Goal: Information Seeking & Learning: Check status

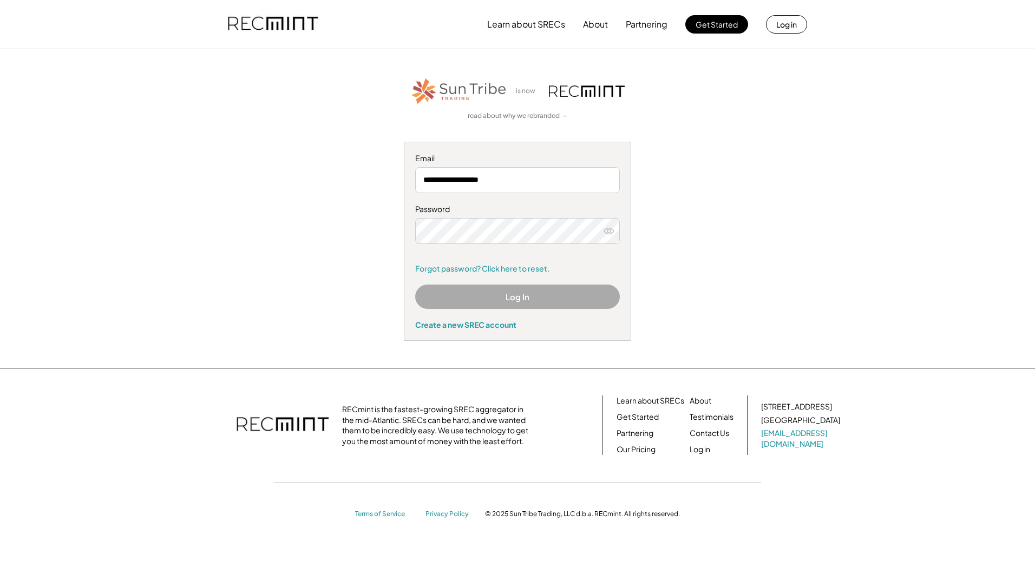
click at [494, 299] on button "Log In" at bounding box center [517, 297] width 205 height 24
click at [377, 275] on div "**********" at bounding box center [517, 208] width 667 height 265
click at [476, 301] on button "Log In" at bounding box center [517, 297] width 205 height 24
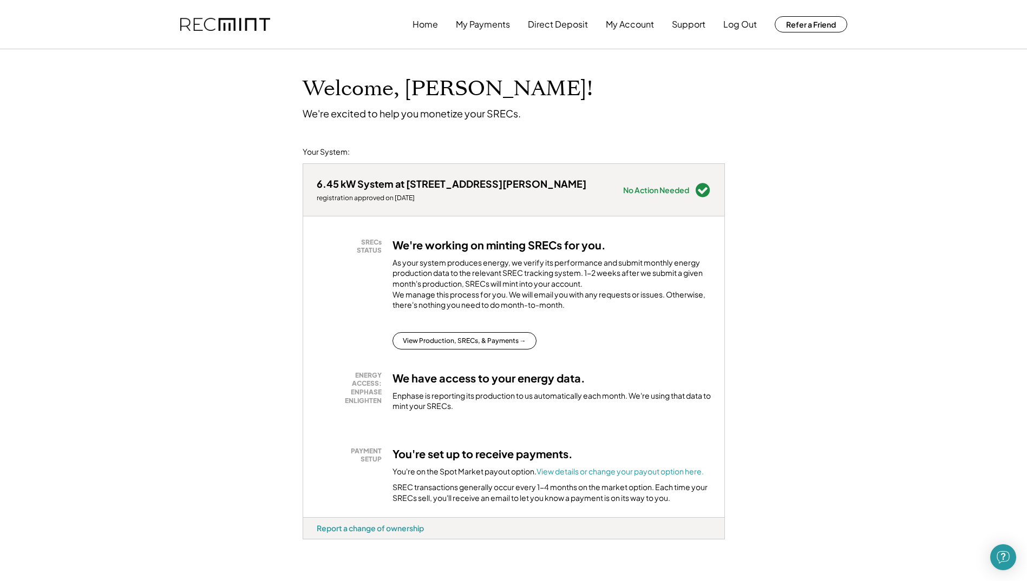
scroll to position [54, 0]
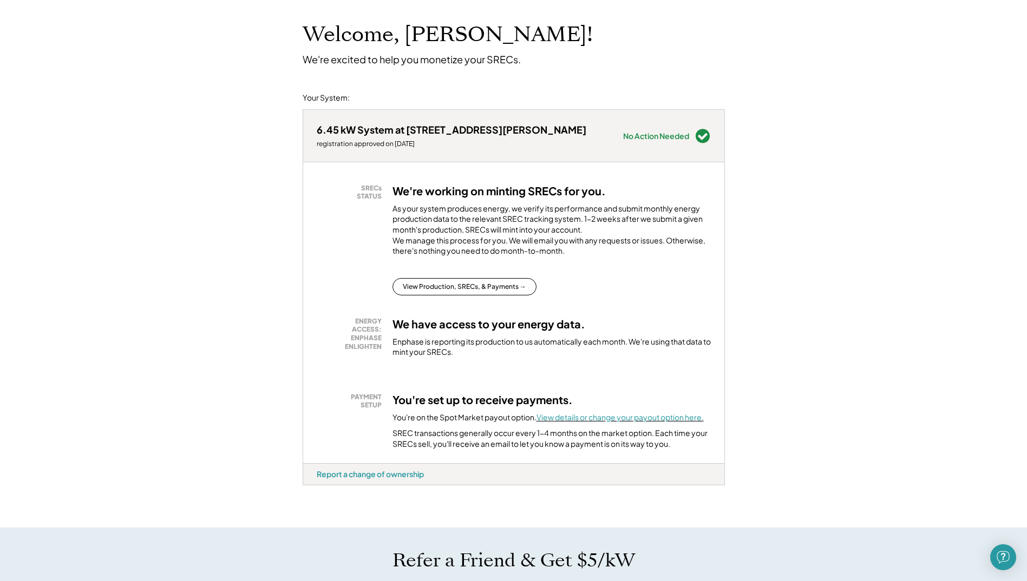
click at [658, 422] on font "View details or change your payout option here." at bounding box center [619, 417] width 167 height 10
click at [484, 295] on button "View Production, SRECs, & Payments →" at bounding box center [464, 286] width 144 height 17
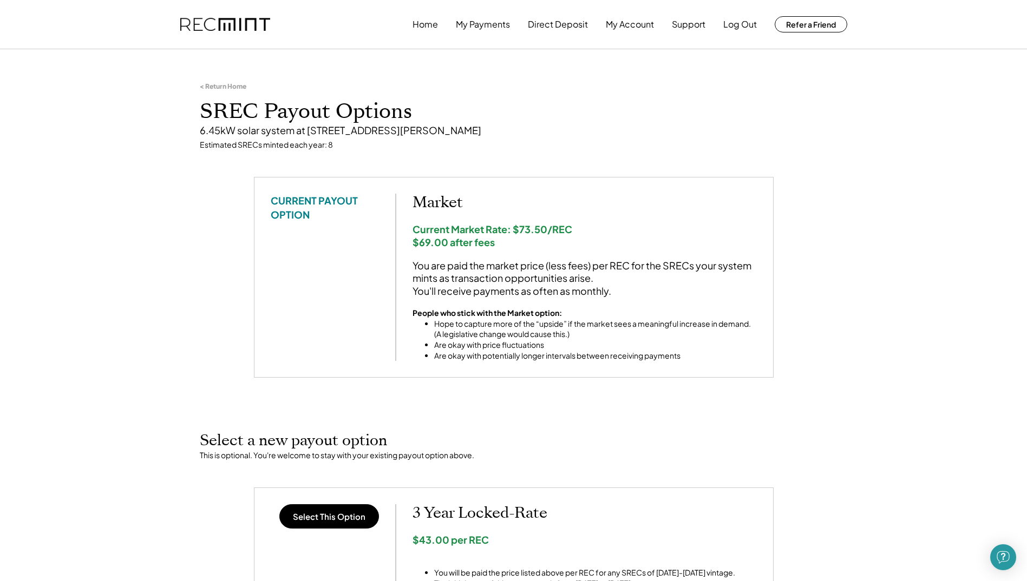
click at [224, 81] on div "< Return Home SREC Payout Options 6.45kW solar system at 9818 Spring Glen Ct, E…" at bounding box center [513, 116] width 649 height 122
click at [226, 88] on div "< Return Home" at bounding box center [223, 86] width 47 height 9
click at [209, 86] on div "< Return Home" at bounding box center [223, 86] width 47 height 9
click at [205, 85] on div "< Return Home" at bounding box center [223, 86] width 47 height 9
click at [201, 84] on div "< Return Home" at bounding box center [223, 86] width 47 height 9
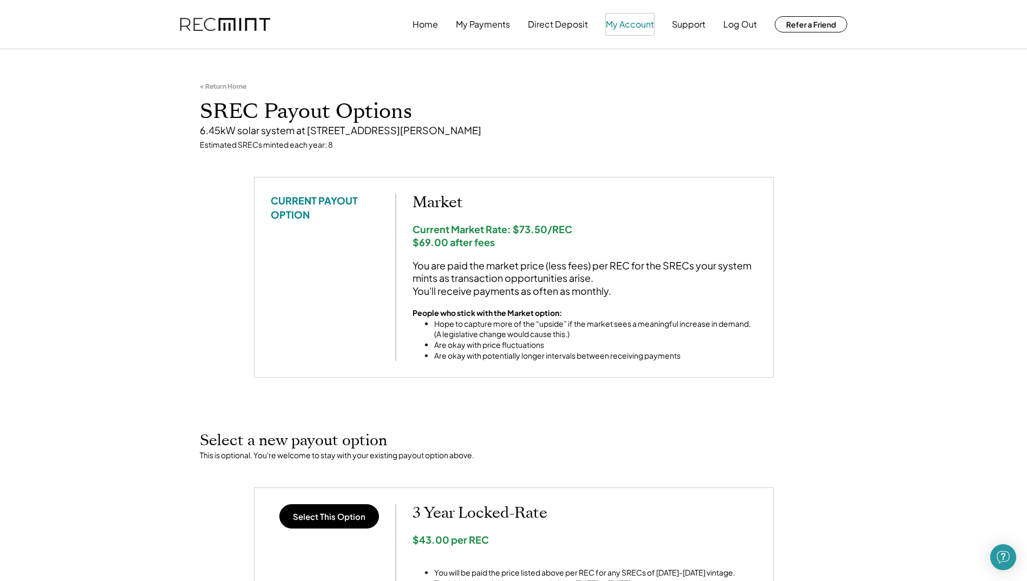
click at [620, 20] on button "My Account" at bounding box center [630, 25] width 48 height 22
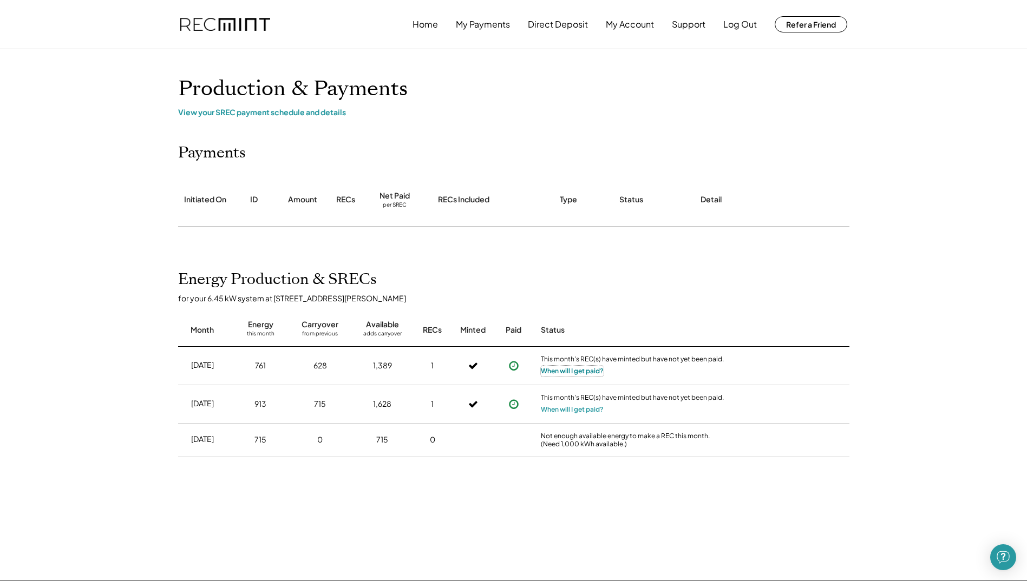
click at [572, 376] on button "When will I get paid?" at bounding box center [572, 371] width 63 height 11
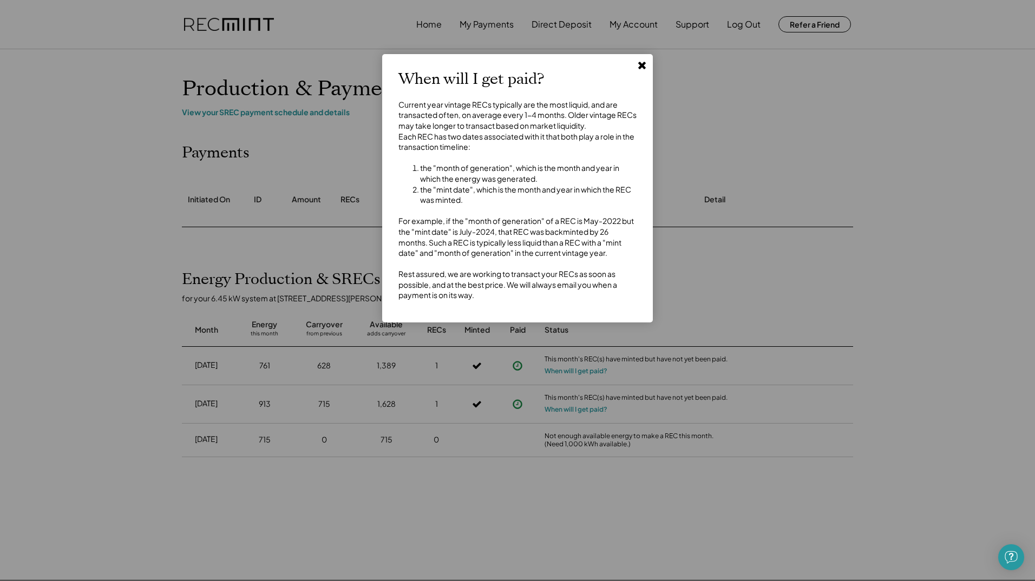
click at [641, 60] on icon at bounding box center [641, 65] width 11 height 11
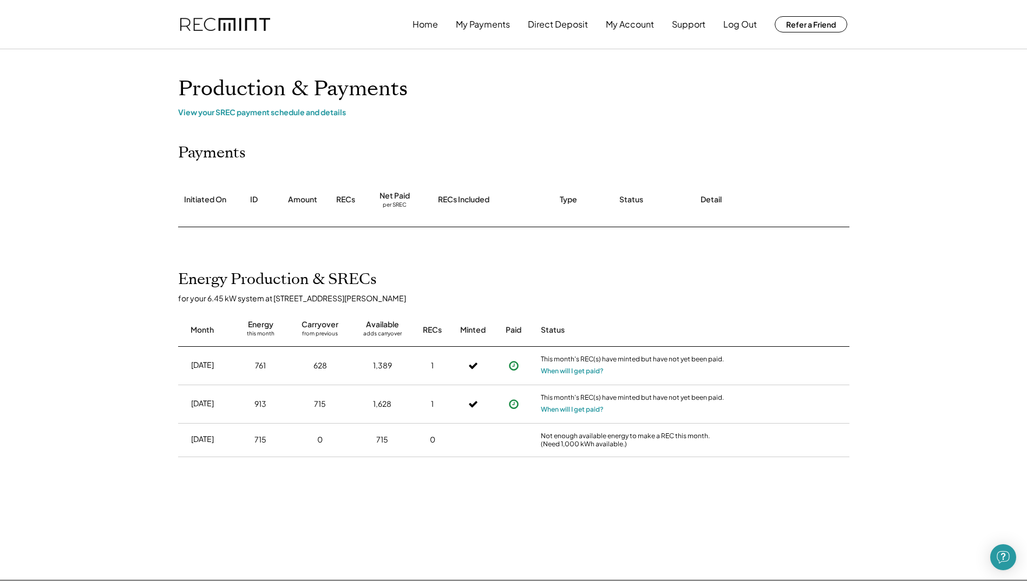
click at [514, 402] on icon at bounding box center [513, 404] width 11 height 11
click at [513, 405] on use at bounding box center [514, 404] width 10 height 10
click at [474, 403] on use at bounding box center [473, 404] width 9 height 6
click at [259, 115] on div "View your SREC payment schedule and details" at bounding box center [513, 112] width 671 height 10
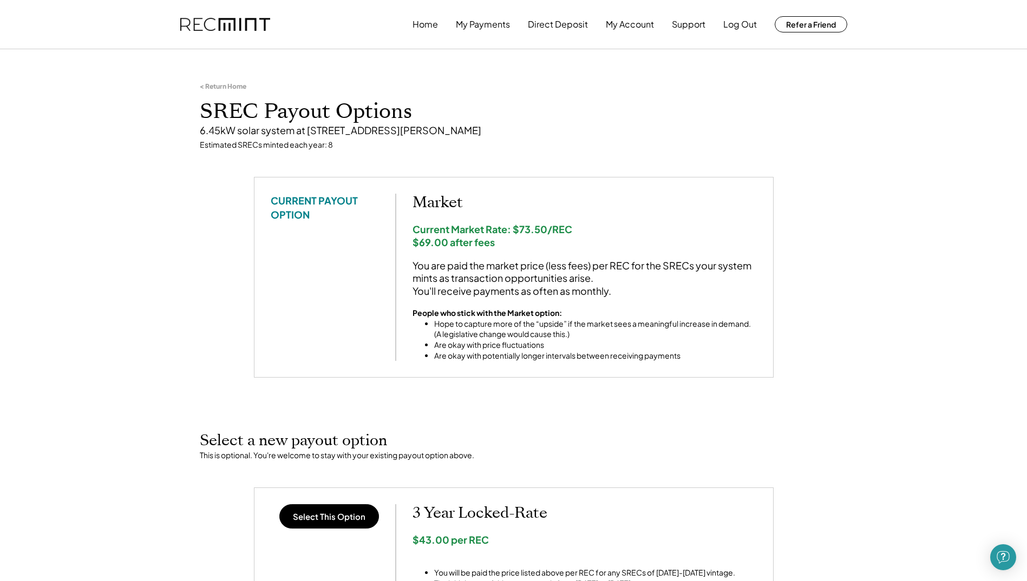
click at [452, 234] on div "Current Market Rate: $73.50/REC $69.00 after fees" at bounding box center [584, 235] width 344 height 25
drag, startPoint x: 452, startPoint y: 234, endPoint x: 458, endPoint y: 241, distance: 10.0
click at [458, 241] on div "Current Market Rate: $73.50/REC $69.00 after fees" at bounding box center [584, 235] width 344 height 25
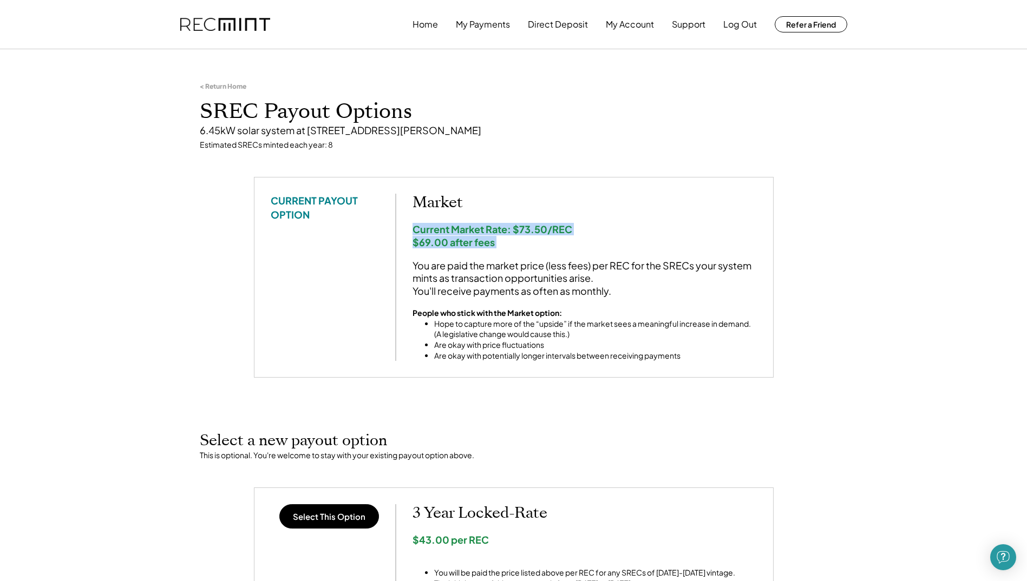
copy div "Current Market Rate: $73.50/REC $69.00 after fees"
click at [458, 241] on div "Current Market Rate: $73.50/REC $69.00 after fees" at bounding box center [584, 235] width 344 height 25
drag, startPoint x: 520, startPoint y: 230, endPoint x: 580, endPoint y: 227, distance: 60.7
click at [580, 227] on div "Current Market Rate: $73.50/REC $69.00 after fees" at bounding box center [584, 235] width 344 height 25
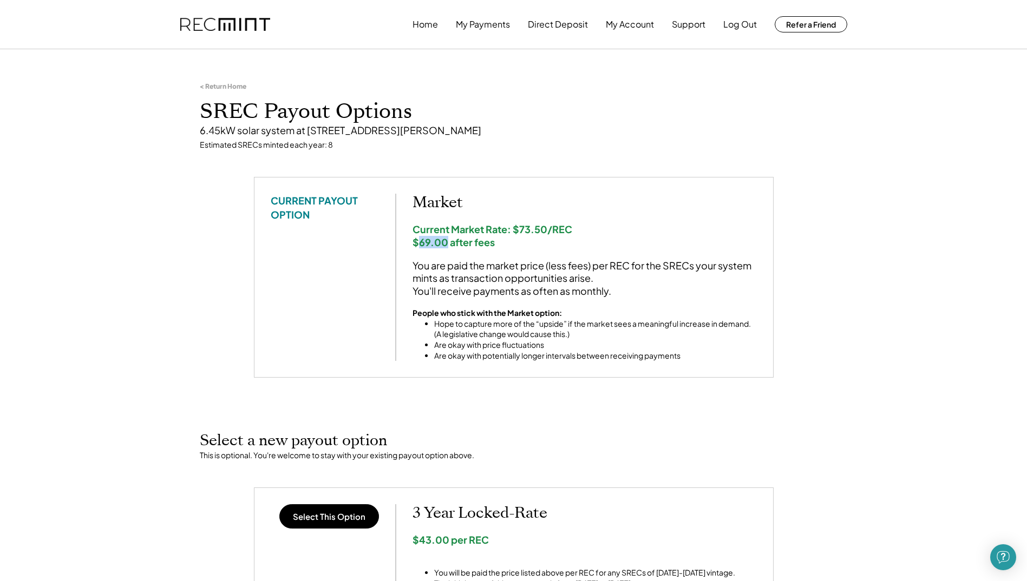
drag, startPoint x: 418, startPoint y: 242, endPoint x: 445, endPoint y: 242, distance: 27.1
click at [445, 242] on div "Current Market Rate: $73.50/REC $69.00 after fees" at bounding box center [584, 235] width 344 height 25
drag, startPoint x: 445, startPoint y: 242, endPoint x: 436, endPoint y: 244, distance: 9.3
click at [436, 244] on div "Current Market Rate: $73.50/REC $69.00 after fees" at bounding box center [584, 235] width 344 height 25
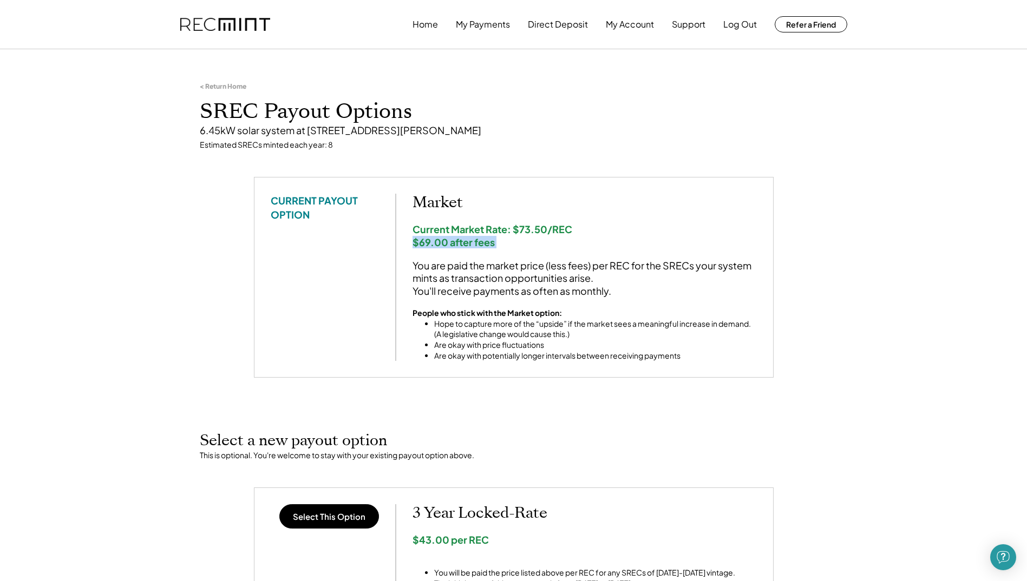
click at [436, 244] on div "Current Market Rate: $73.50/REC $69.00 after fees" at bounding box center [584, 235] width 344 height 25
click at [438, 243] on div "Current Market Rate: $73.50/REC $69.00 after fees" at bounding box center [584, 235] width 344 height 25
click at [431, 25] on button "Home" at bounding box center [424, 25] width 25 height 22
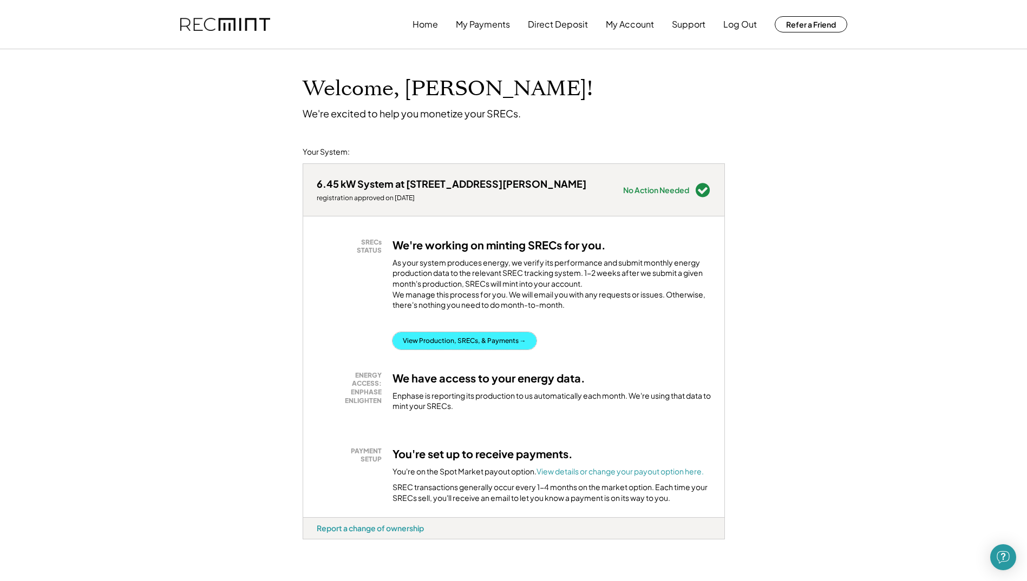
click at [483, 350] on button "View Production, SRECs, & Payments →" at bounding box center [464, 340] width 144 height 17
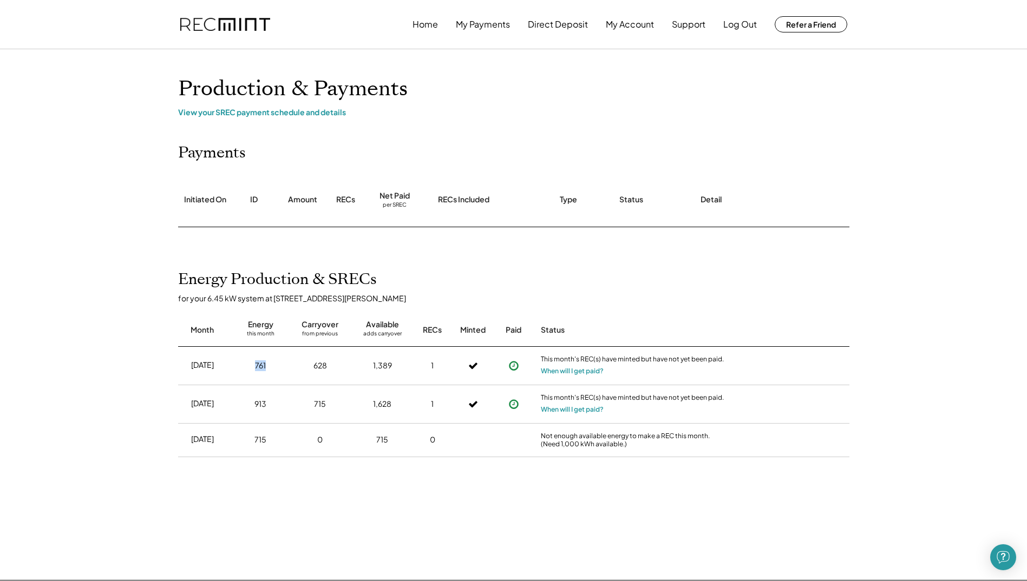
drag, startPoint x: 253, startPoint y: 366, endPoint x: 273, endPoint y: 367, distance: 19.5
click at [273, 367] on div "761" at bounding box center [261, 365] width 46 height 27
click at [556, 410] on button "When will I get paid?" at bounding box center [572, 409] width 63 height 11
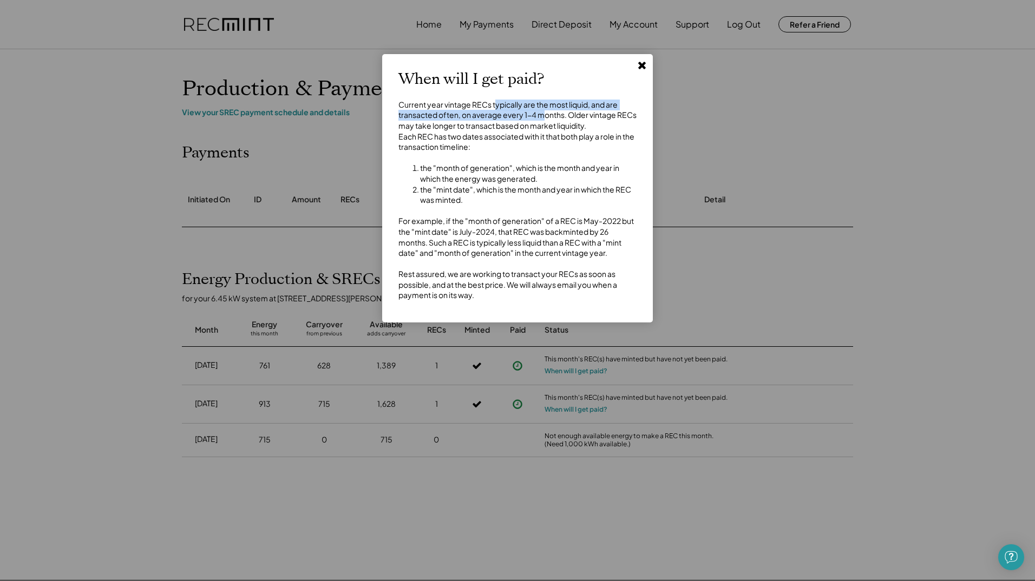
drag, startPoint x: 495, startPoint y: 107, endPoint x: 545, endPoint y: 117, distance: 51.4
click at [545, 117] on div "Current year vintage RECs typically are the most liquid, and are transacted oft…" at bounding box center [517, 200] width 238 height 201
click at [496, 206] on li "the "mint date", which is the month and year in which the REC was minted." at bounding box center [528, 195] width 216 height 21
click at [636, 67] on icon at bounding box center [641, 65] width 11 height 11
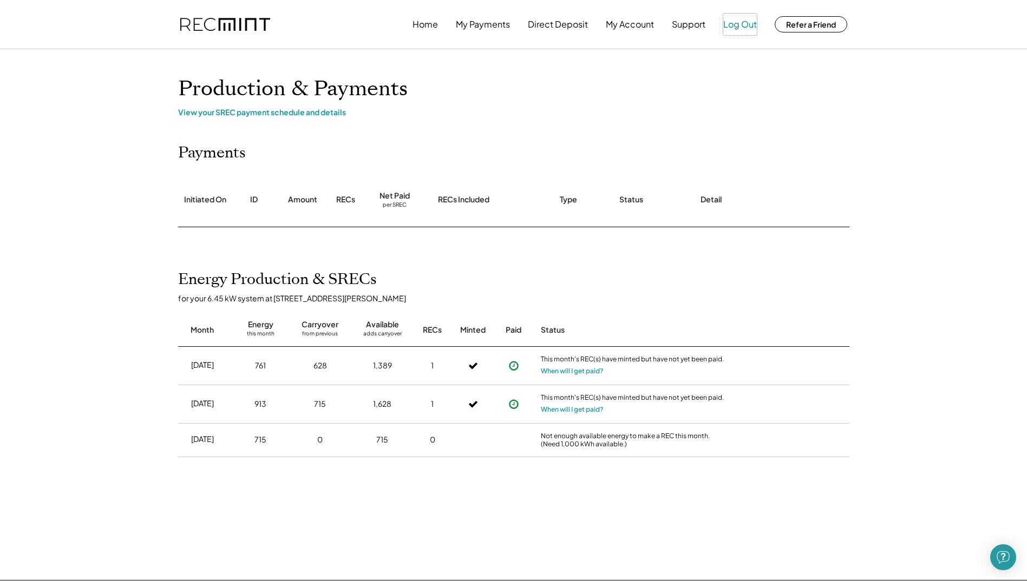
click at [737, 26] on button "Log Out" at bounding box center [740, 25] width 34 height 22
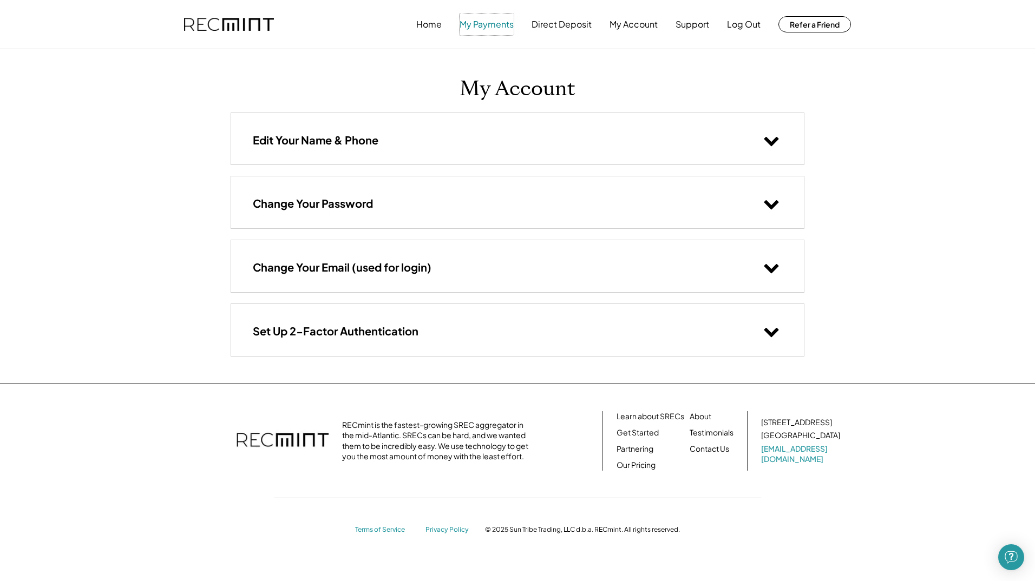
click at [476, 26] on button "My Payments" at bounding box center [486, 25] width 54 height 22
